Goal: Information Seeking & Learning: Learn about a topic

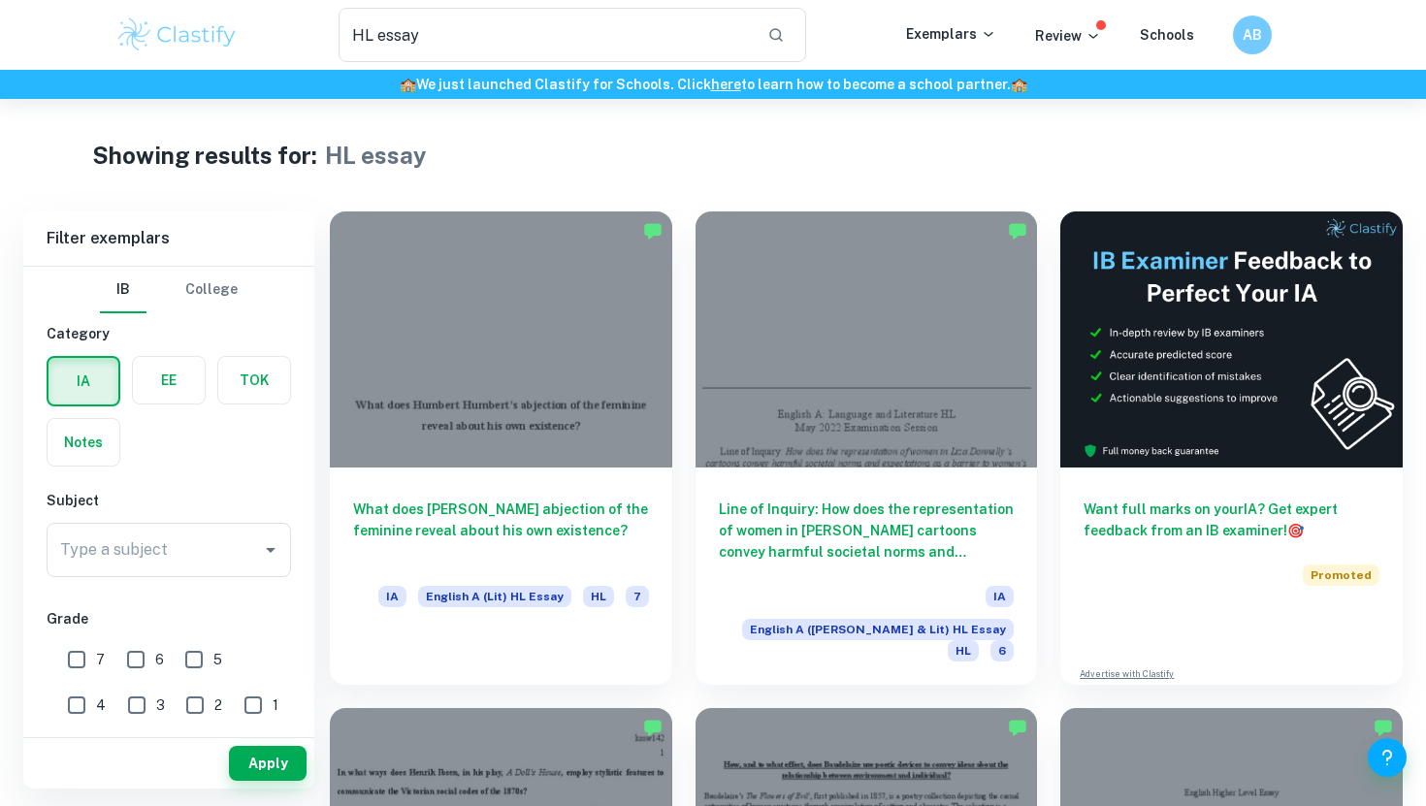
click at [167, 41] on img at bounding box center [176, 35] width 123 height 39
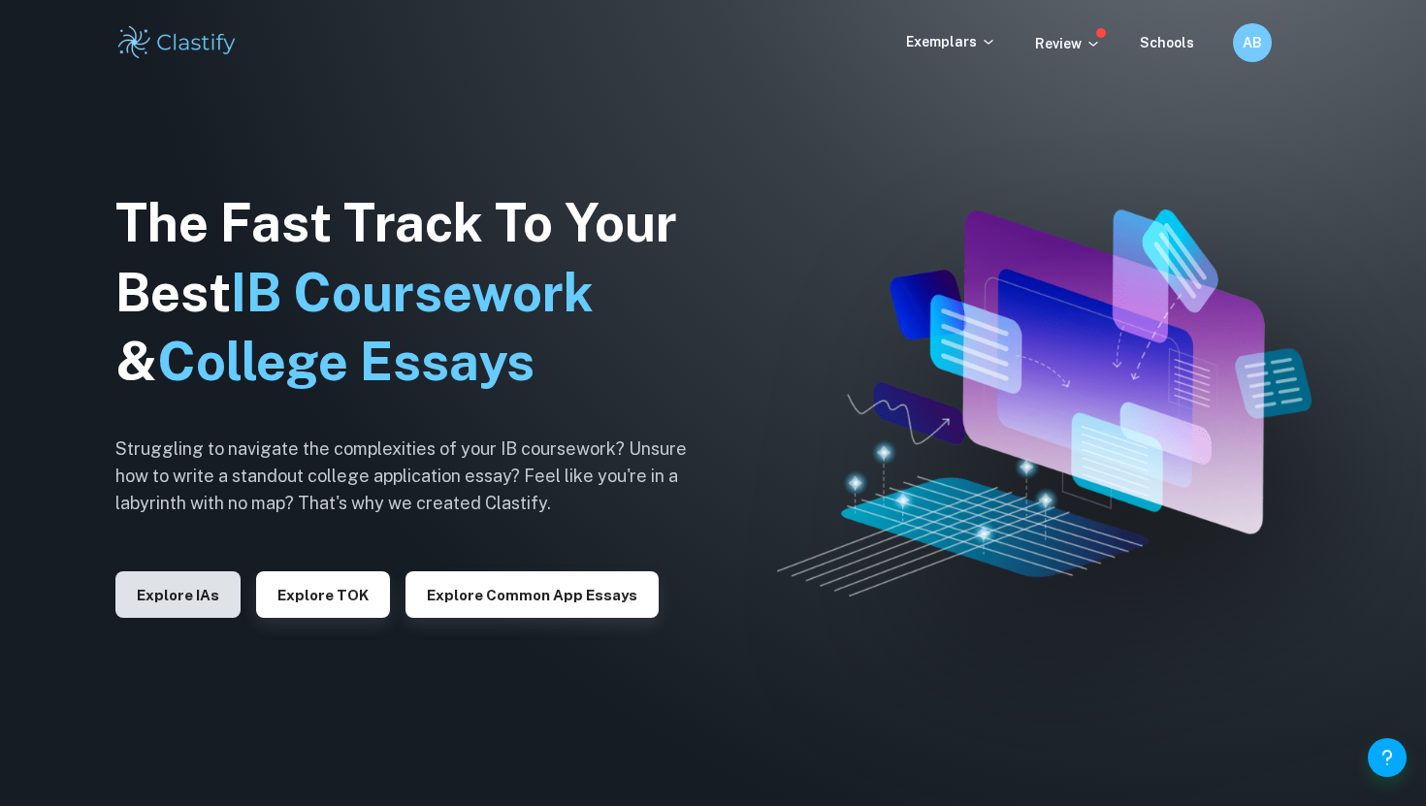
click at [192, 591] on button "Explore IAs" at bounding box center [177, 594] width 125 height 47
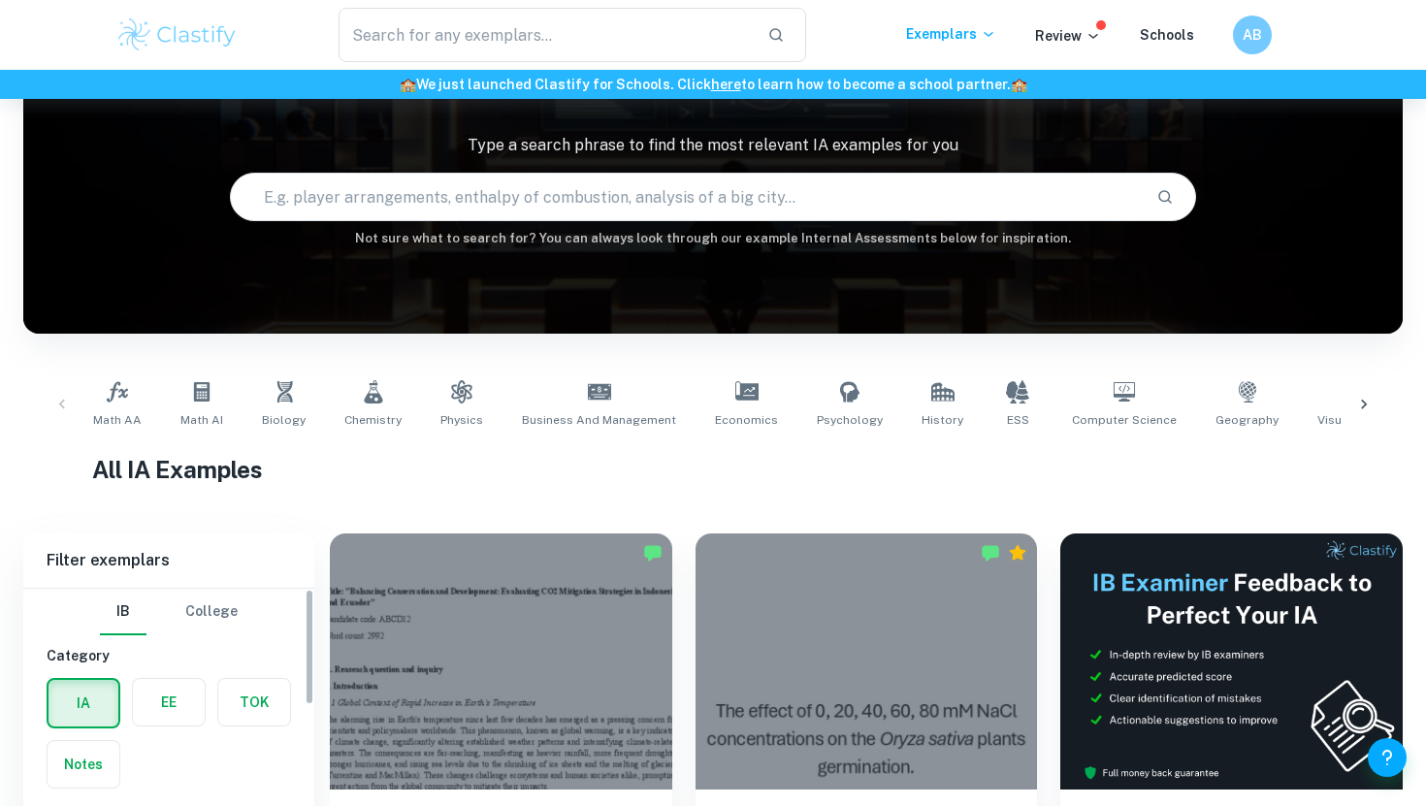
scroll to position [379, 0]
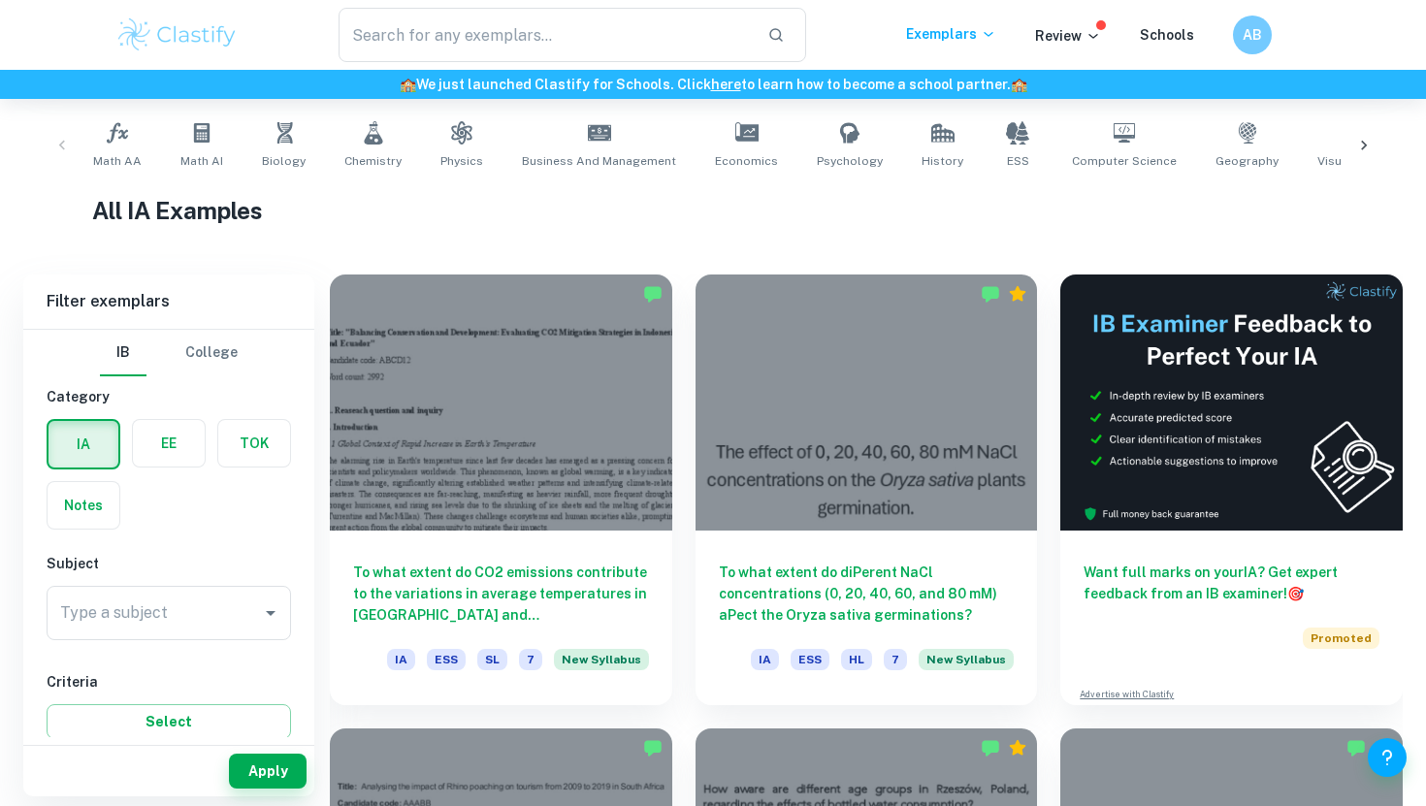
click at [167, 432] on label "button" at bounding box center [169, 443] width 72 height 47
click at [0, 0] on input "radio" at bounding box center [0, 0] width 0 height 0
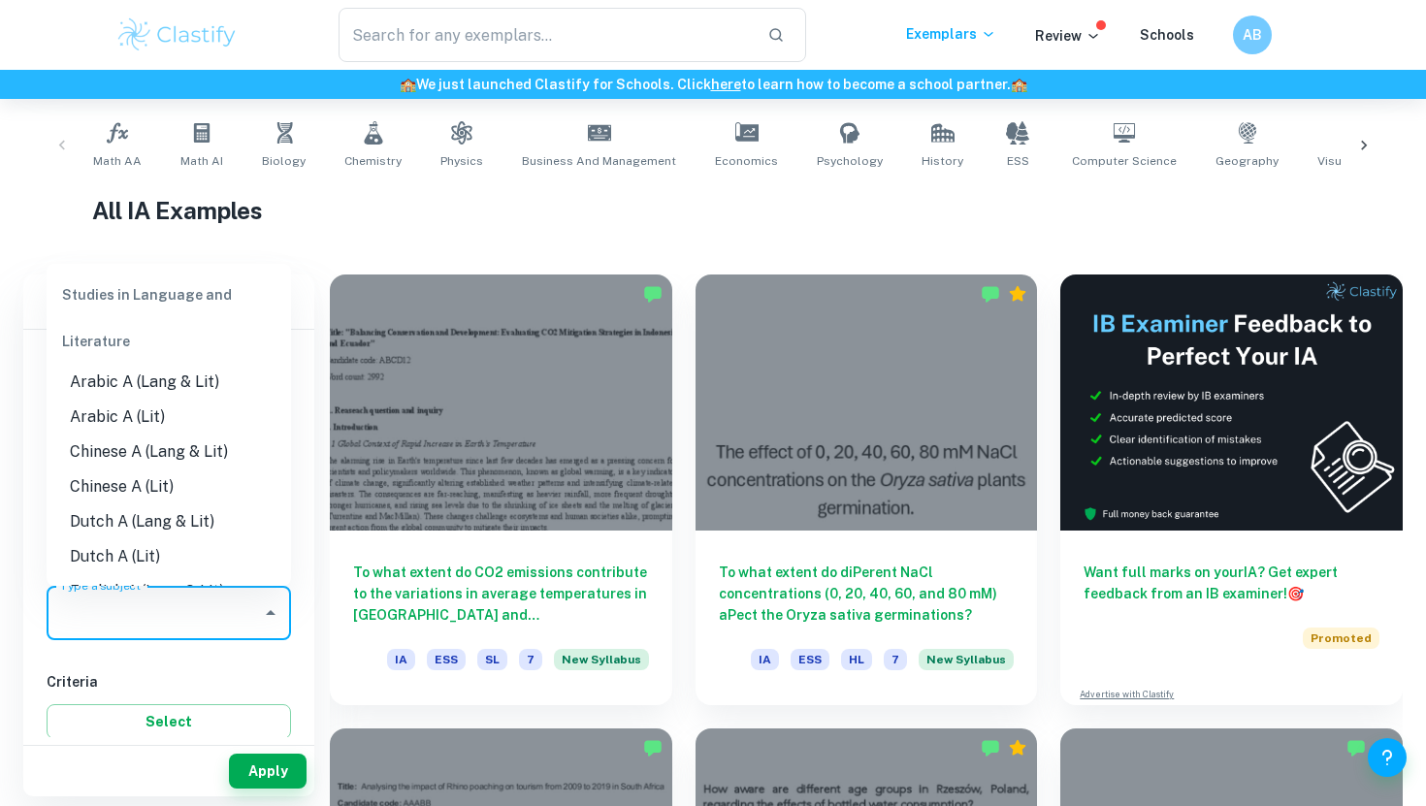
click at [212, 607] on input "Type a subject" at bounding box center [154, 613] width 198 height 37
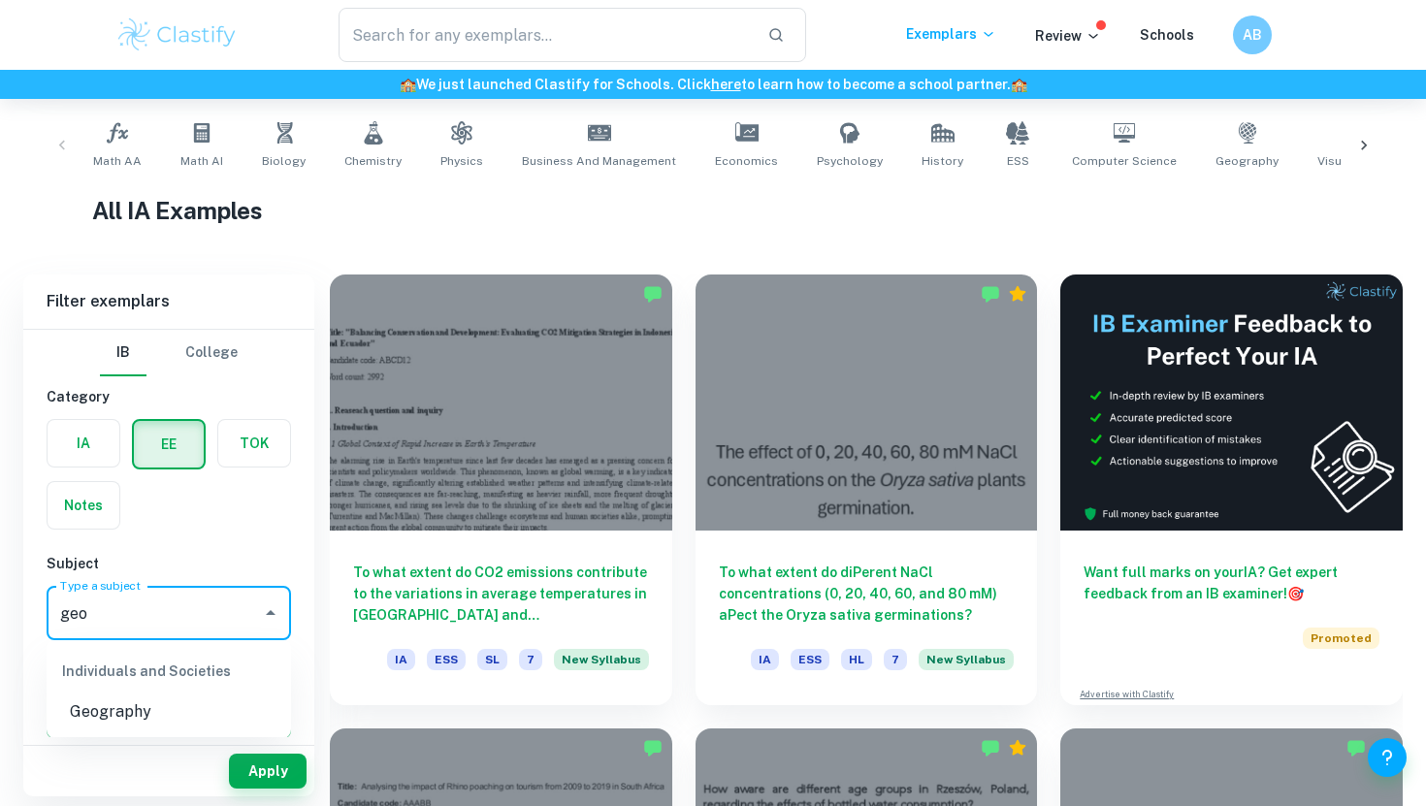
click at [139, 720] on li "Geography" at bounding box center [169, 712] width 245 height 35
type input "Geography"
click at [288, 762] on button "Apply" at bounding box center [268, 771] width 78 height 35
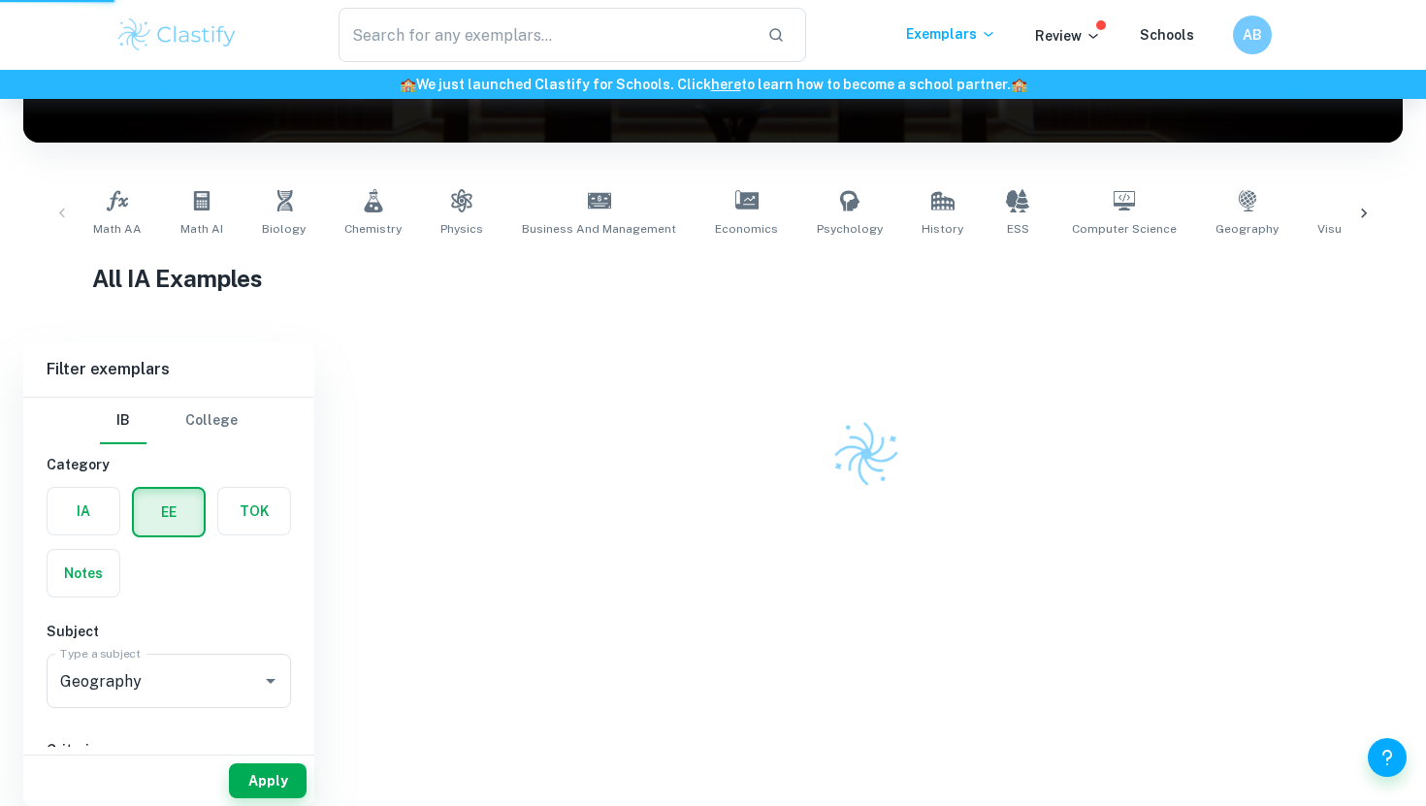
scroll to position [292, 0]
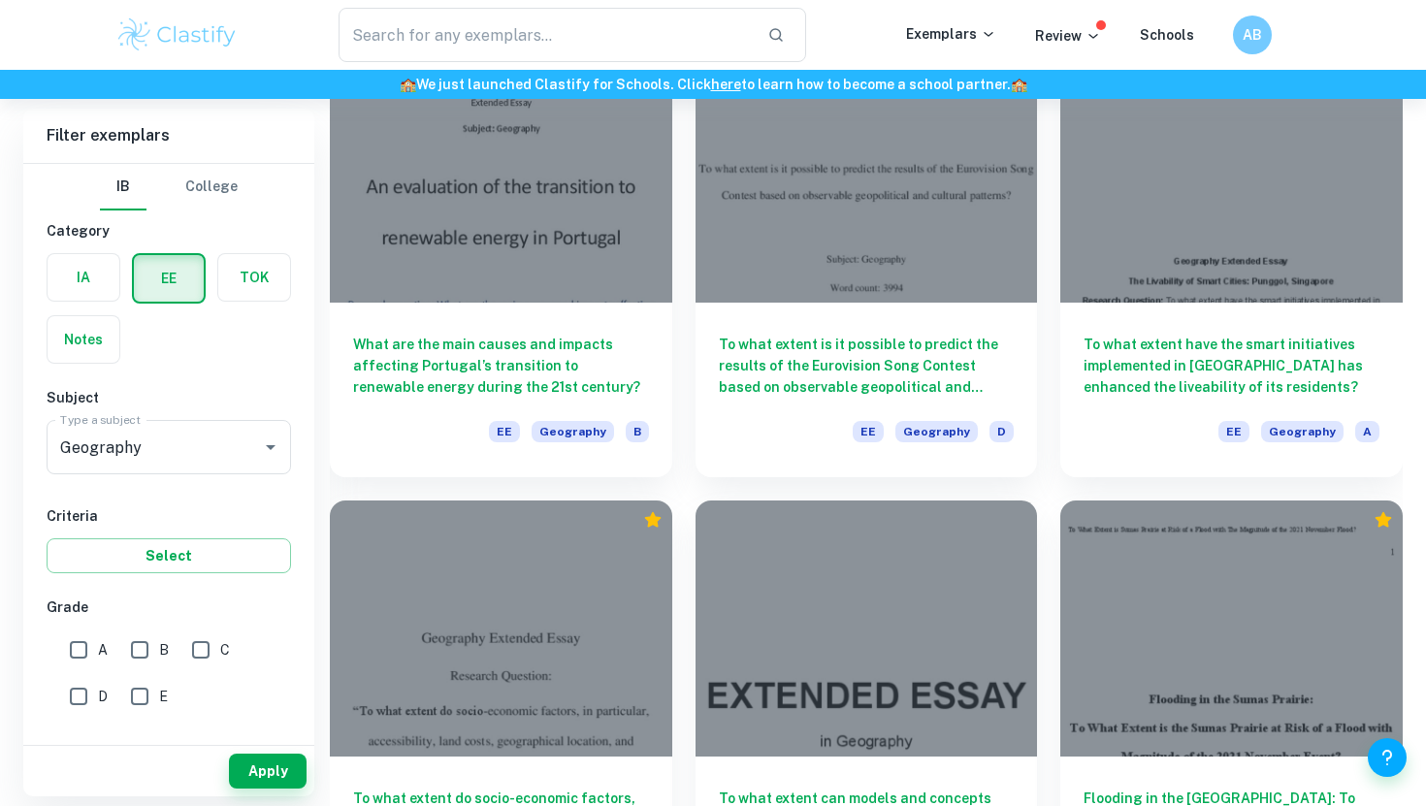
scroll to position [1565, 0]
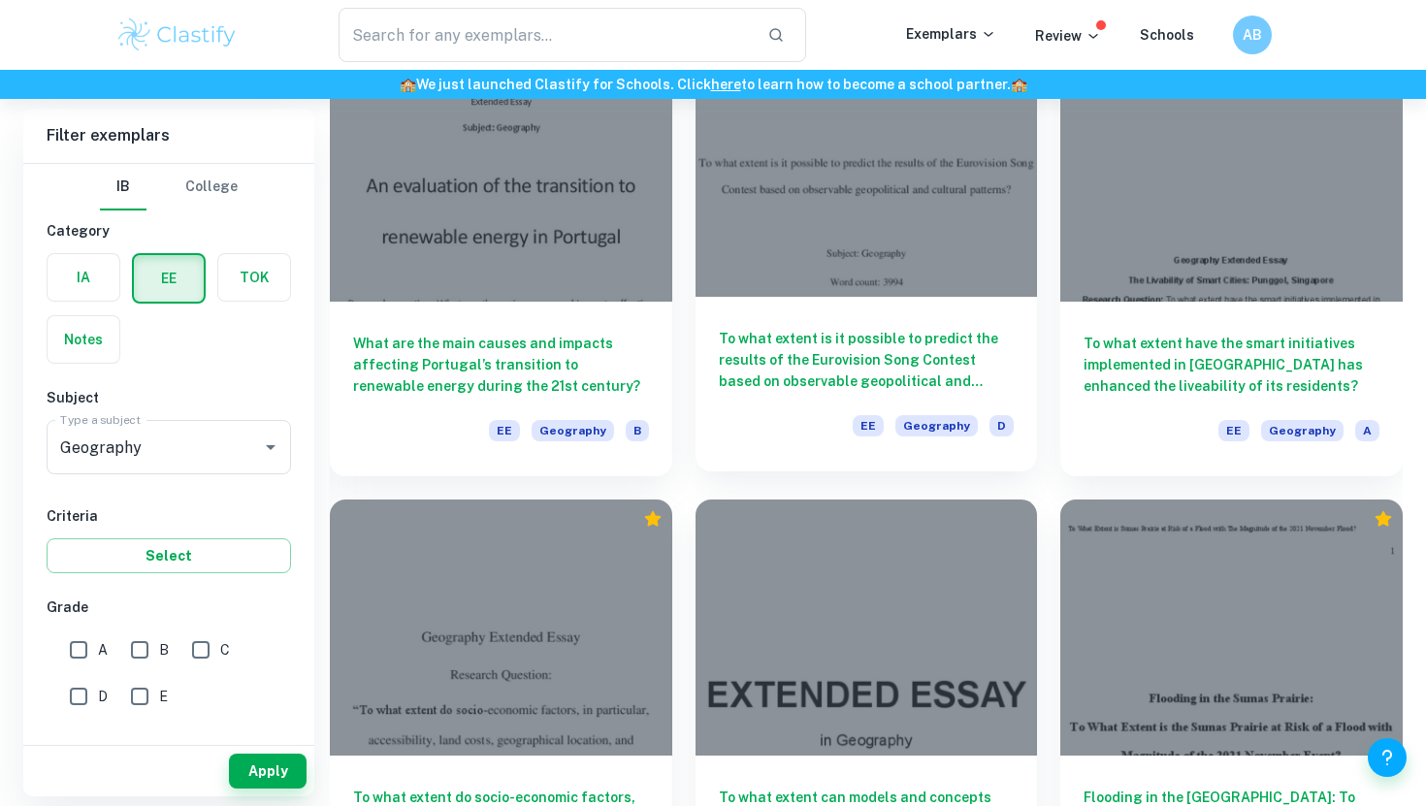
click at [839, 379] on h6 "To what extent is it possible to predict the results of the Eurovision Song Con…" at bounding box center [867, 360] width 296 height 64
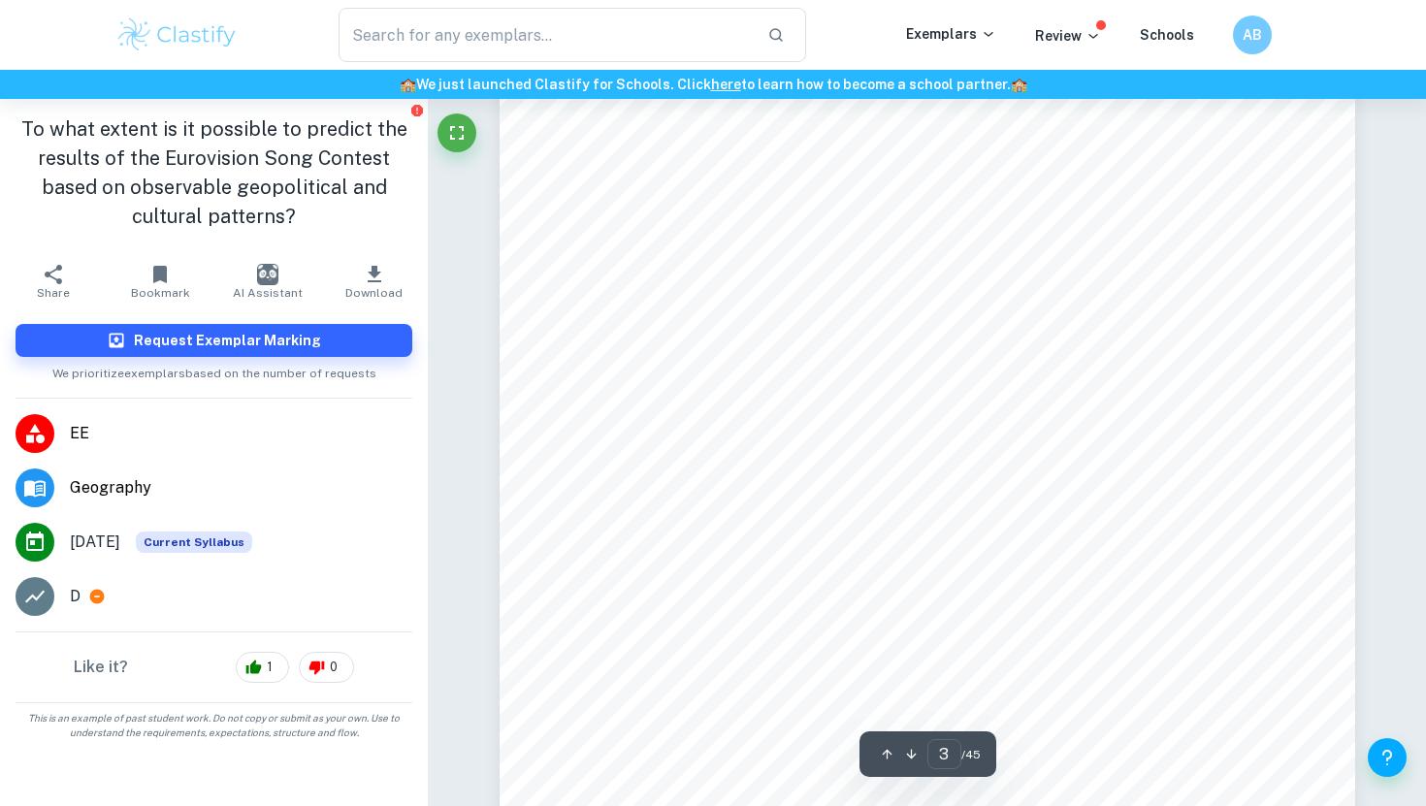
scroll to position [2693, 0]
type input "7"
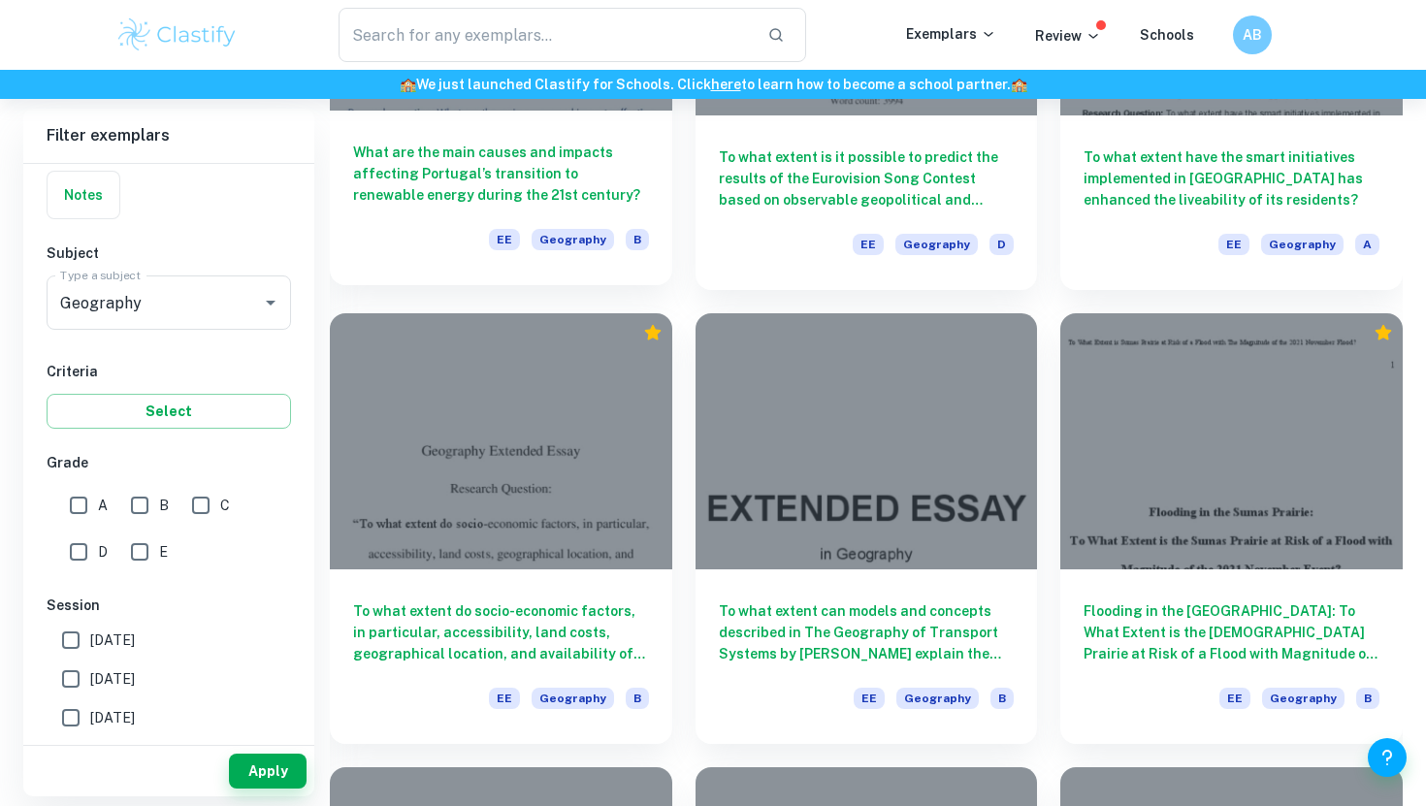
scroll to position [1753, 0]
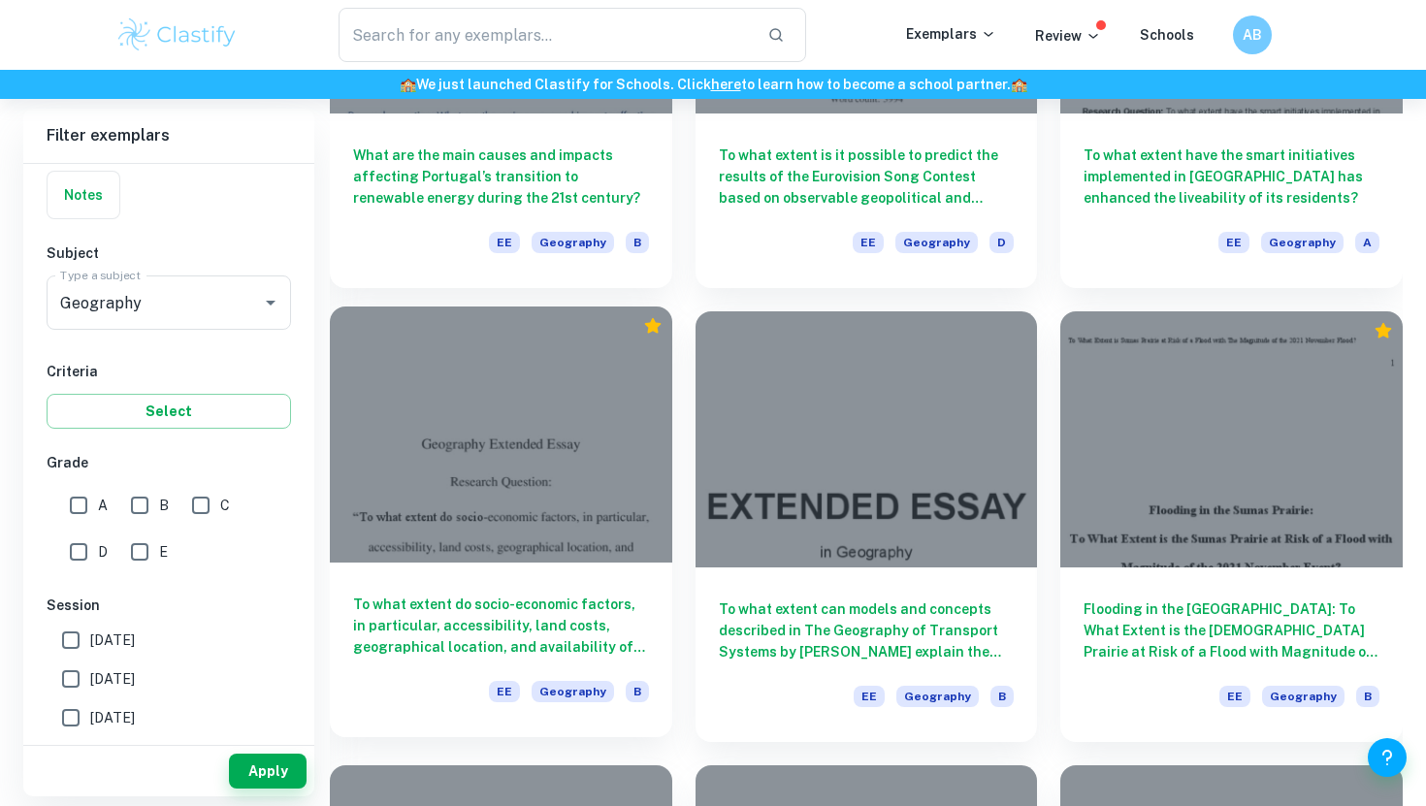
click at [477, 595] on h6 "To what extent do socio-economic factors, in particular, accessibility, land co…" at bounding box center [501, 626] width 296 height 64
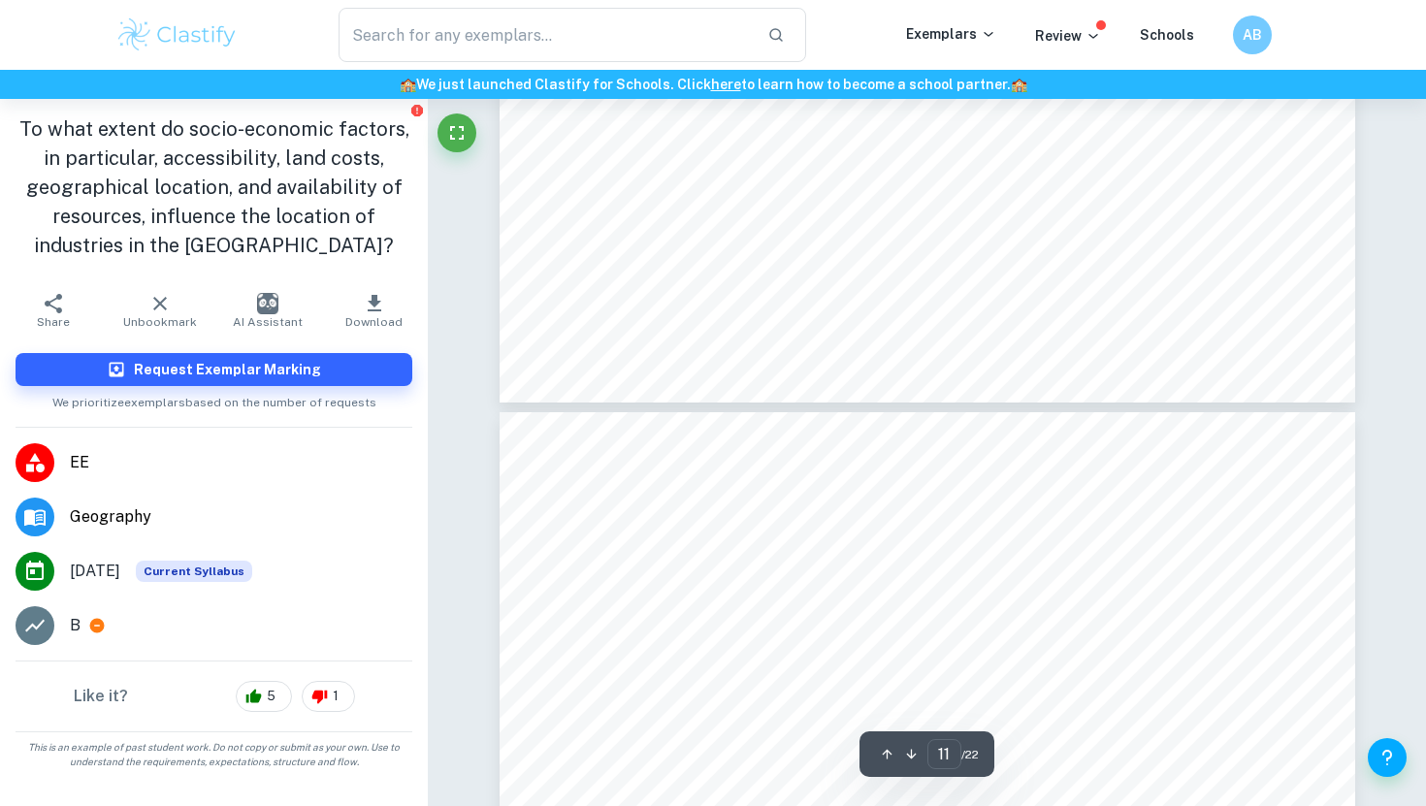
scroll to position [12950, 0]
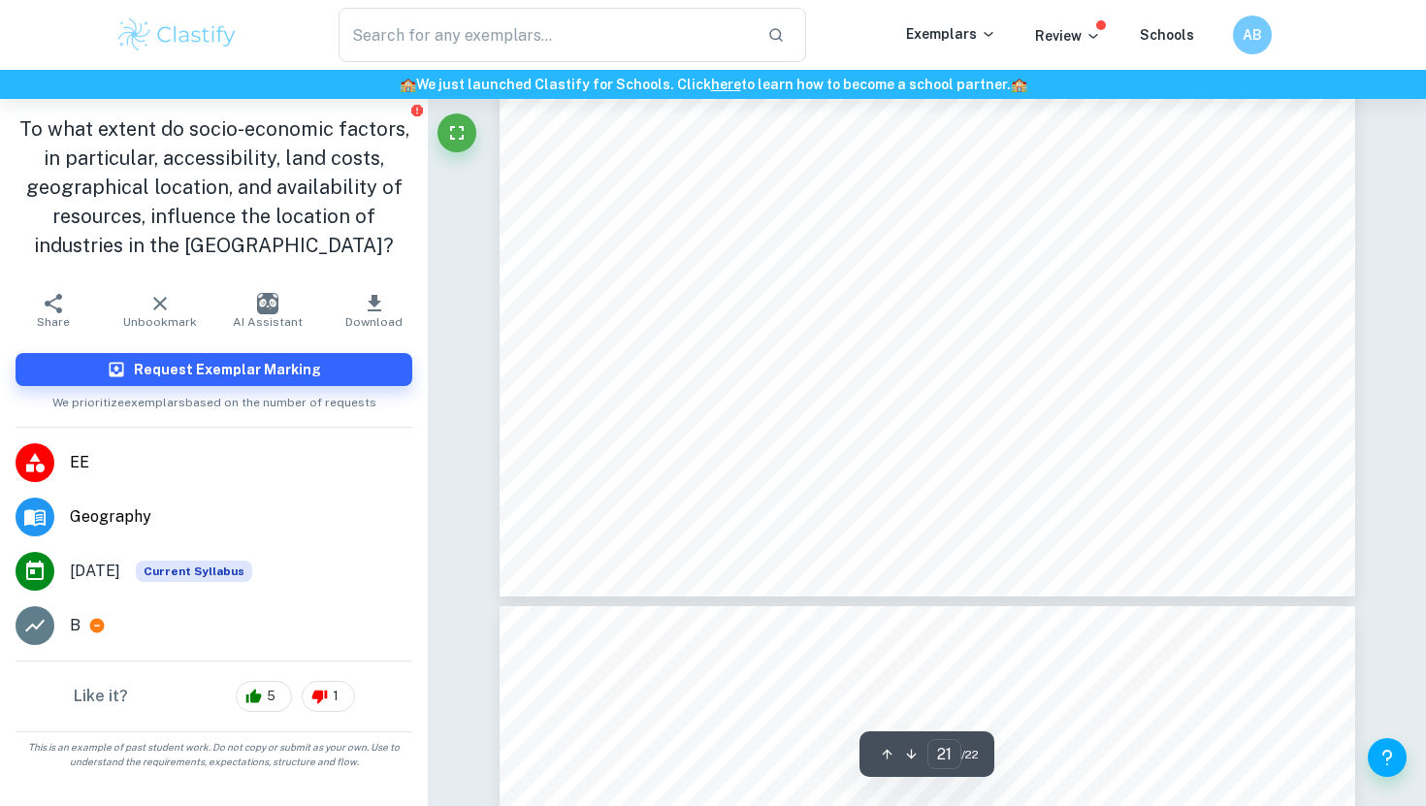
type input "22"
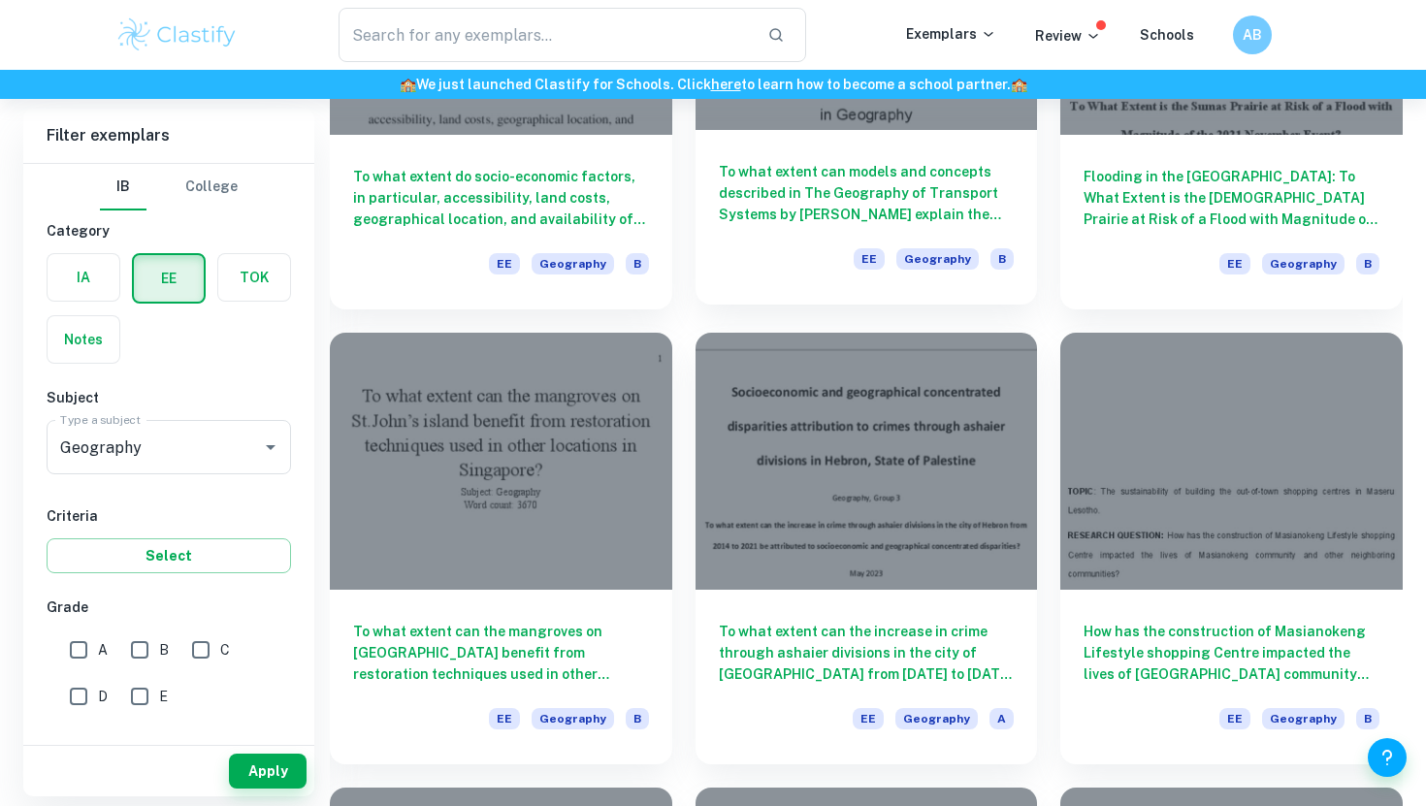
scroll to position [2337, 0]
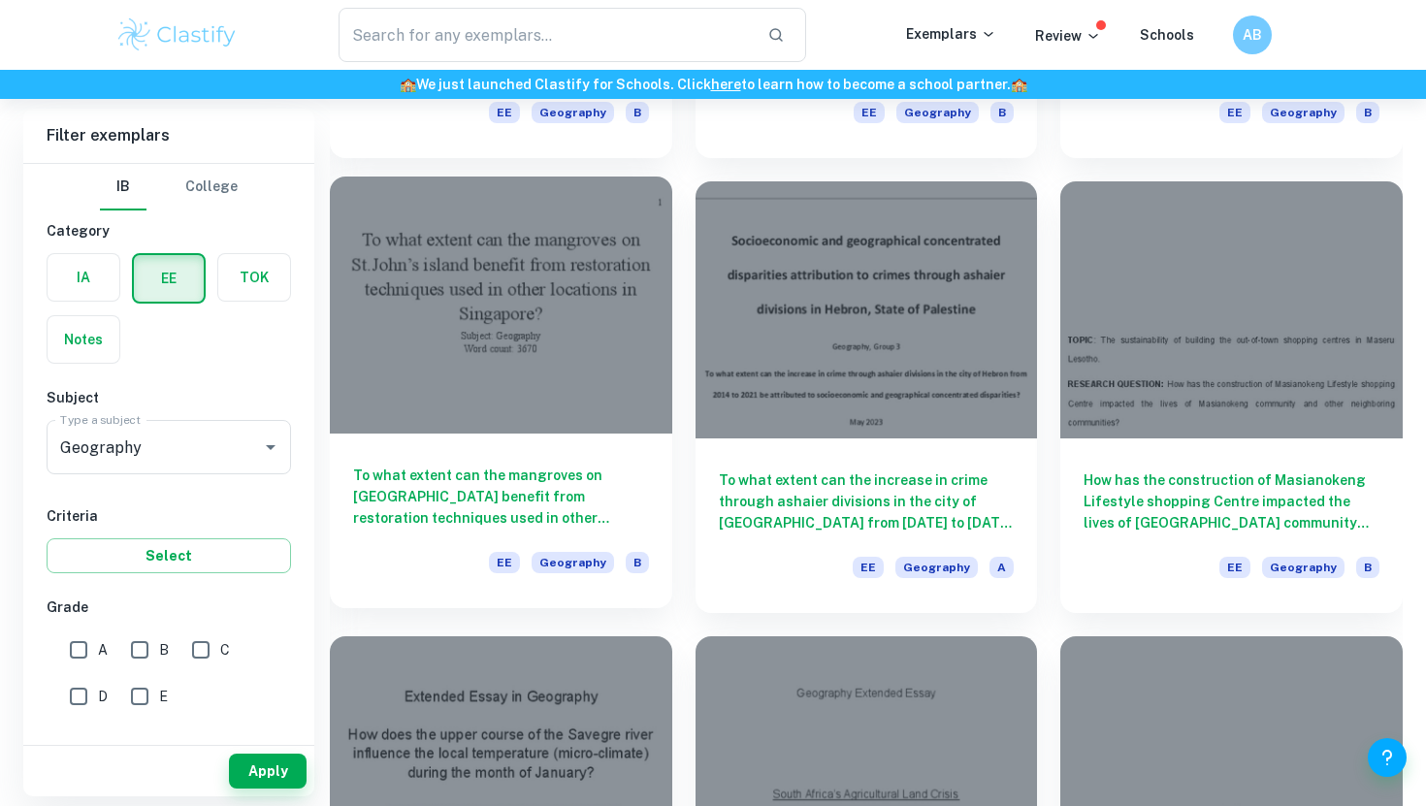
click at [503, 509] on h6 "To what extent can the mangroves on [GEOGRAPHIC_DATA] benefit from restoration …" at bounding box center [501, 497] width 296 height 64
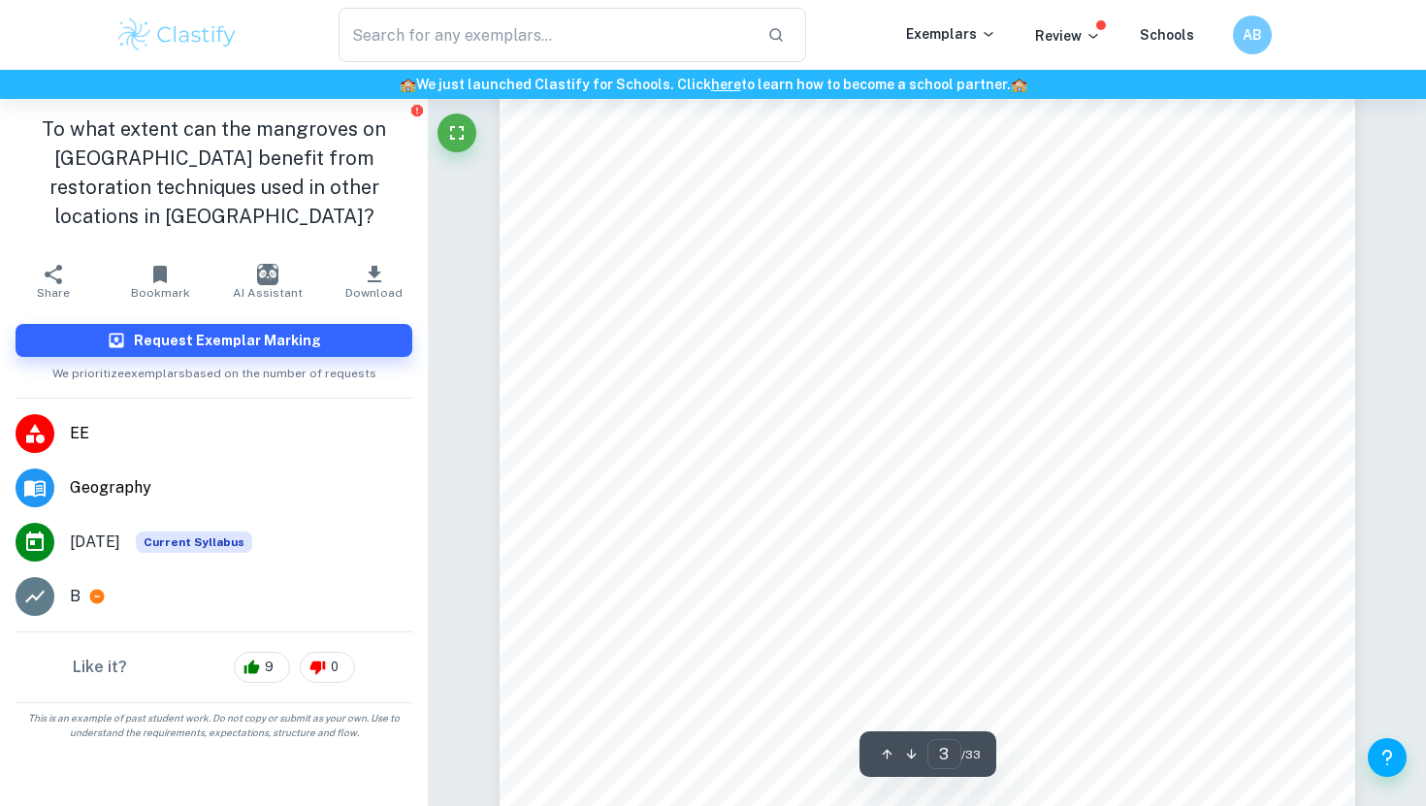
type input "2"
